Goal: Navigation & Orientation: Find specific page/section

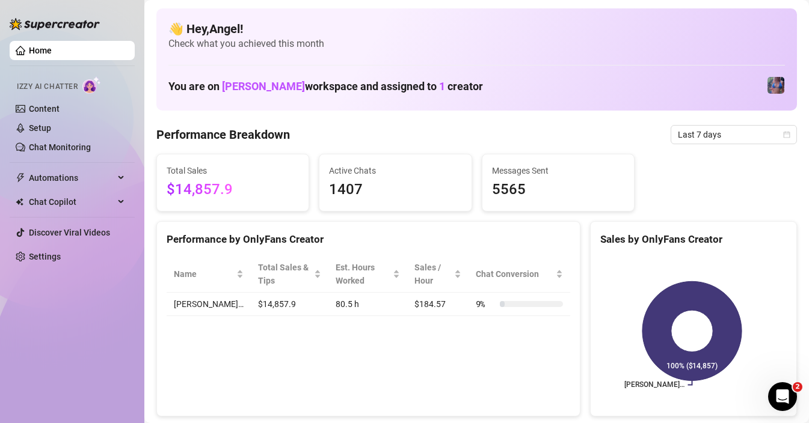
click at [52, 54] on link "Home" at bounding box center [40, 51] width 23 height 10
click at [45, 47] on link "Home" at bounding box center [40, 51] width 23 height 10
drag, startPoint x: 51, startPoint y: 106, endPoint x: 56, endPoint y: 91, distance: 15.2
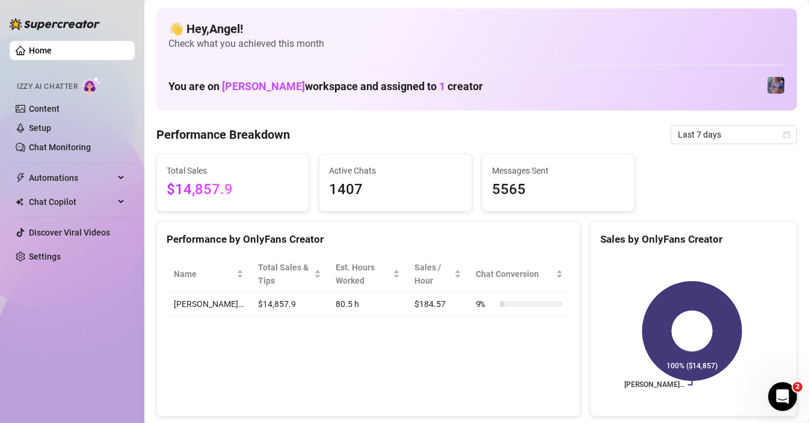
click at [51, 106] on link "Content" at bounding box center [44, 109] width 31 height 10
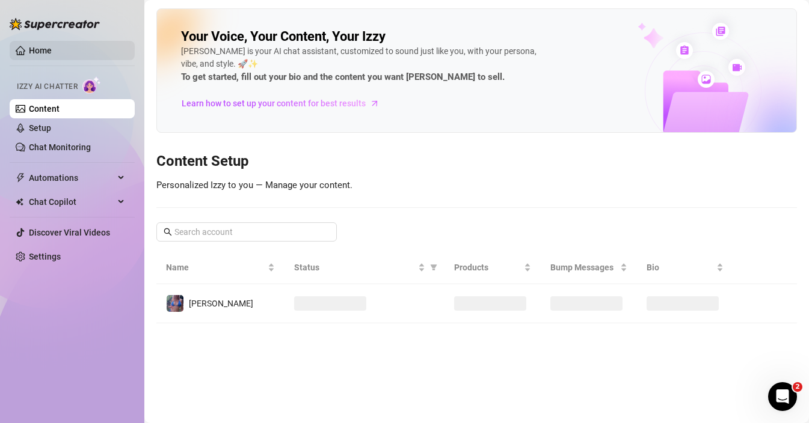
click at [52, 51] on link "Home" at bounding box center [40, 51] width 23 height 10
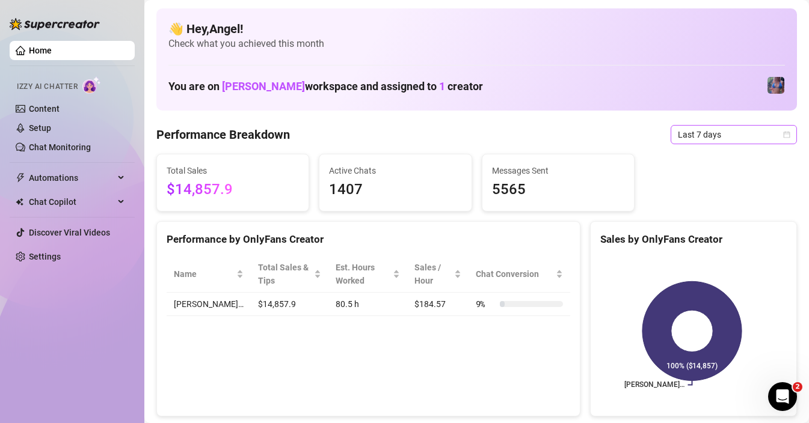
click at [703, 137] on span "Last 7 days" at bounding box center [734, 135] width 112 height 18
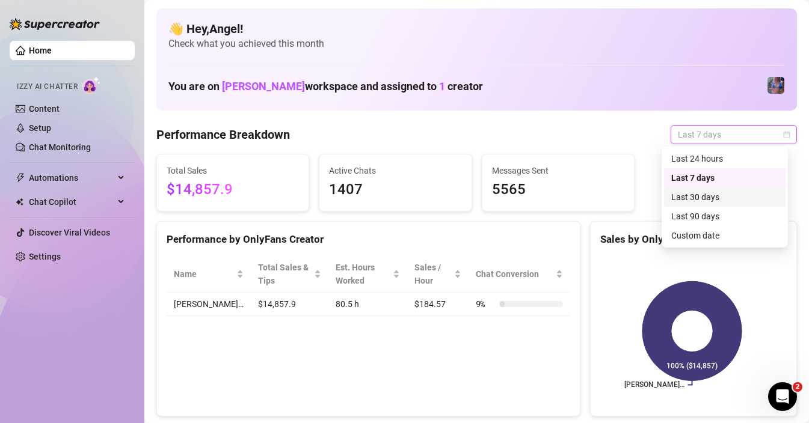
click at [688, 194] on div "Last 30 days" at bounding box center [724, 197] width 107 height 13
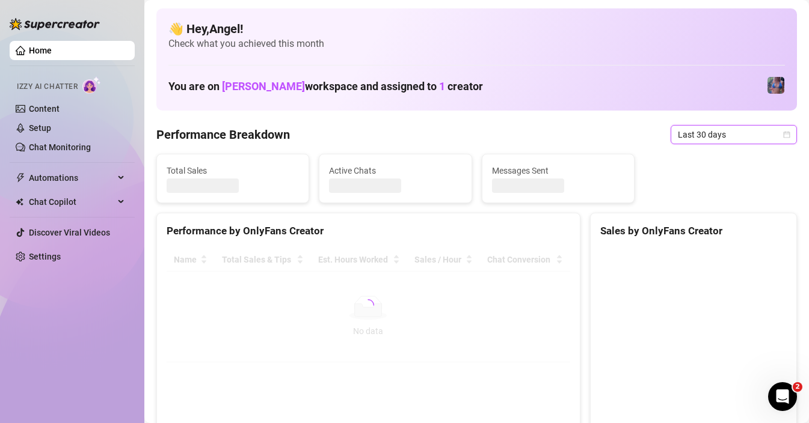
click at [678, 137] on span "Last 30 days" at bounding box center [734, 135] width 112 height 18
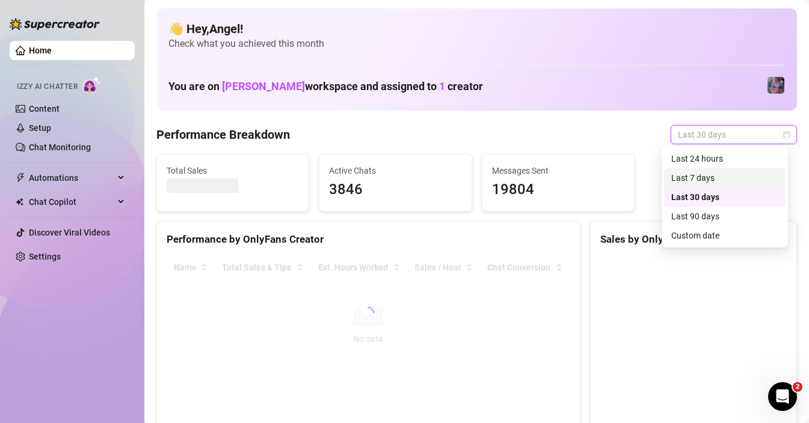
click at [683, 171] on div "Last 7 days" at bounding box center [724, 177] width 107 height 13
